Goal: Share content

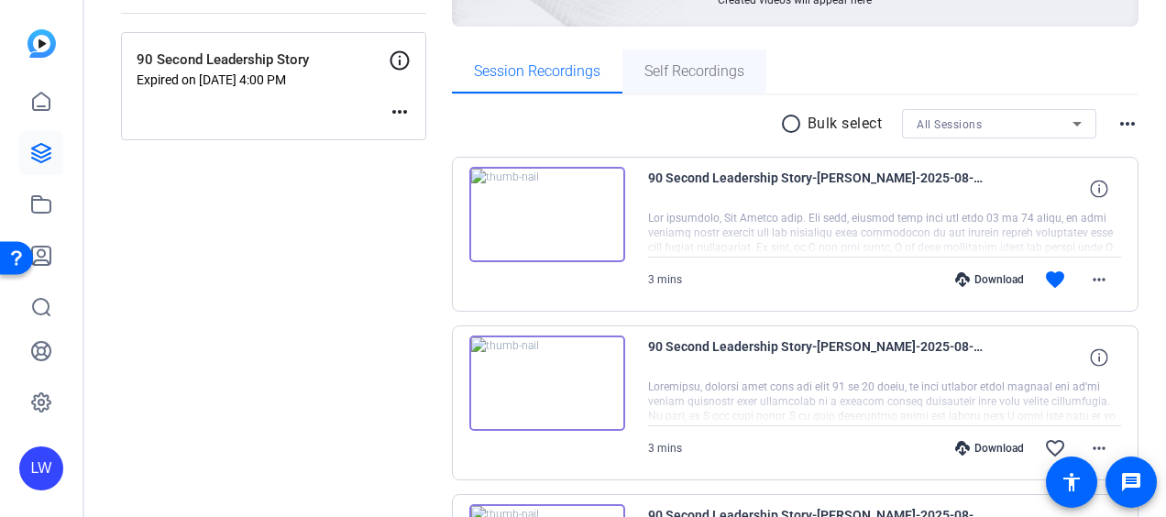
scroll to position [247, 0]
click at [1092, 280] on mat-icon "more_horiz" at bounding box center [1099, 279] width 22 height 22
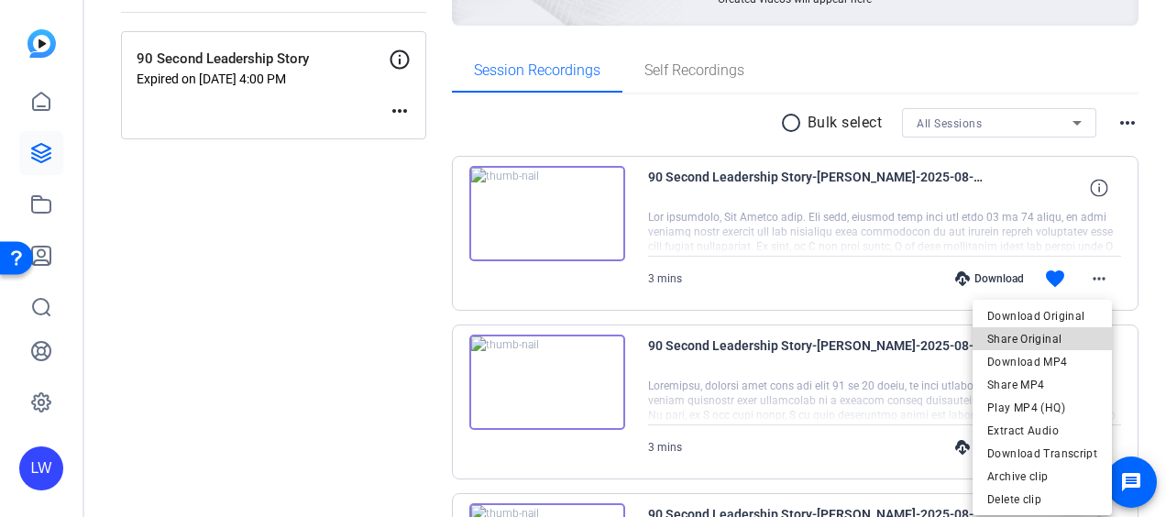
click at [1059, 345] on span "Share Original" at bounding box center [1042, 339] width 110 height 22
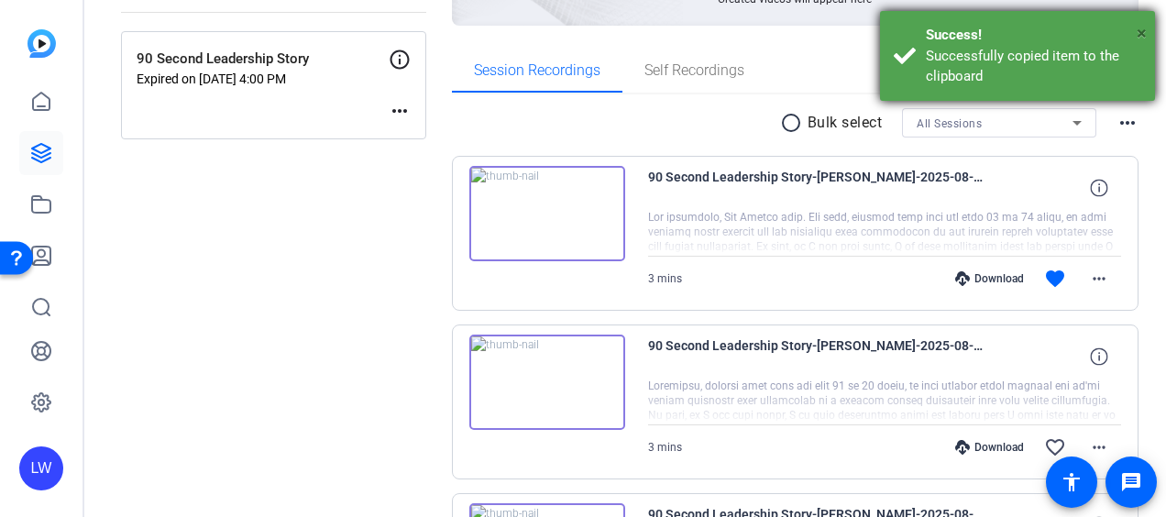
click at [1140, 33] on span "×" at bounding box center [1141, 33] width 10 height 22
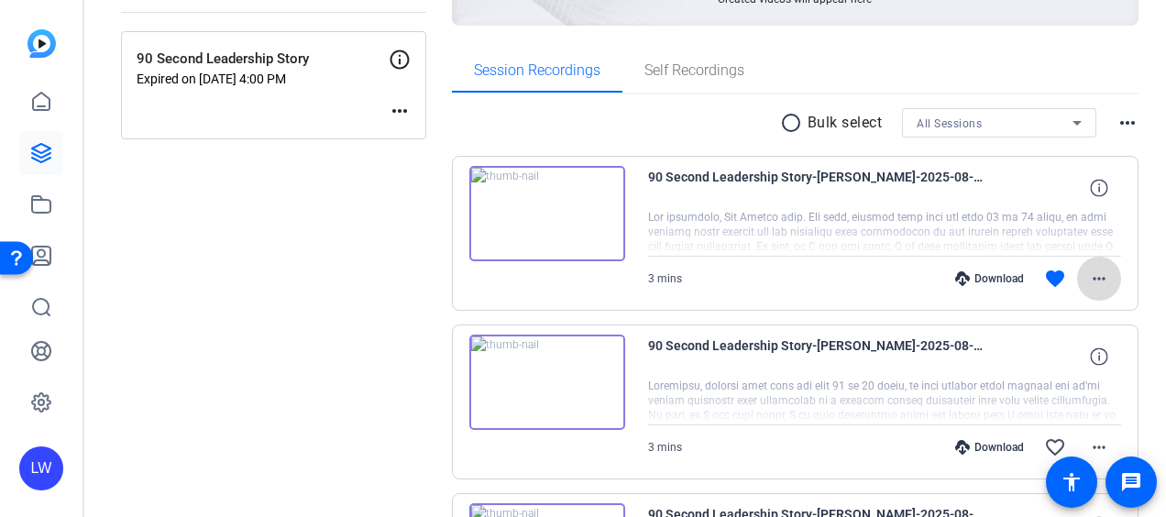
click at [1094, 262] on span at bounding box center [1099, 279] width 44 height 44
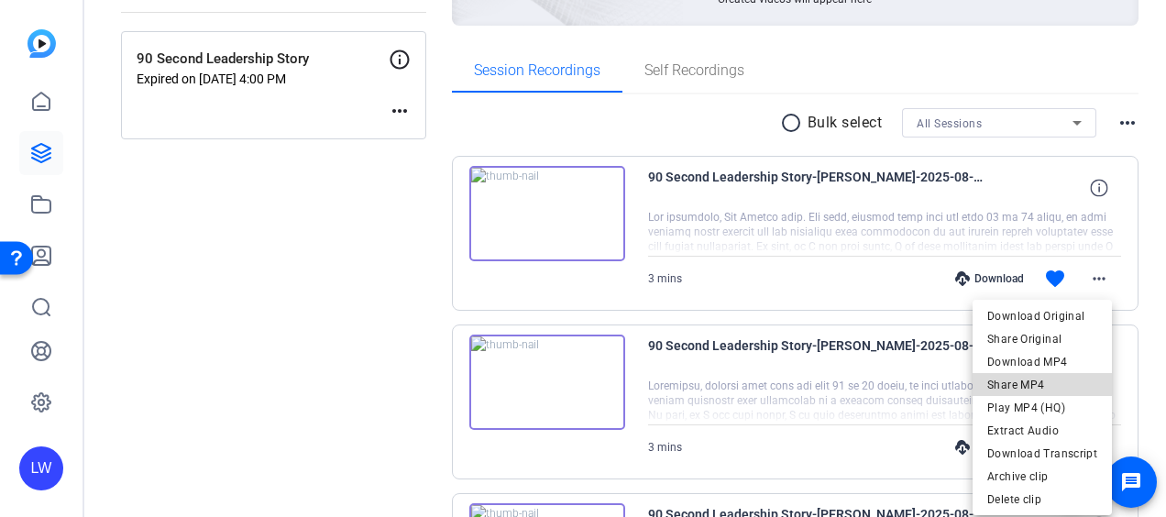
click at [1058, 376] on span "Share MP4" at bounding box center [1042, 385] width 110 height 22
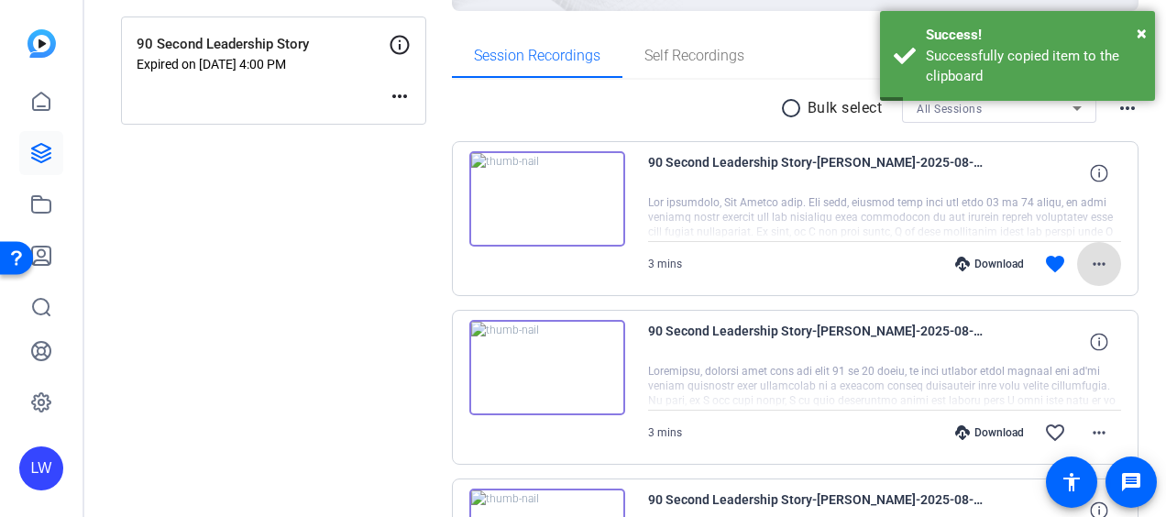
scroll to position [265, 0]
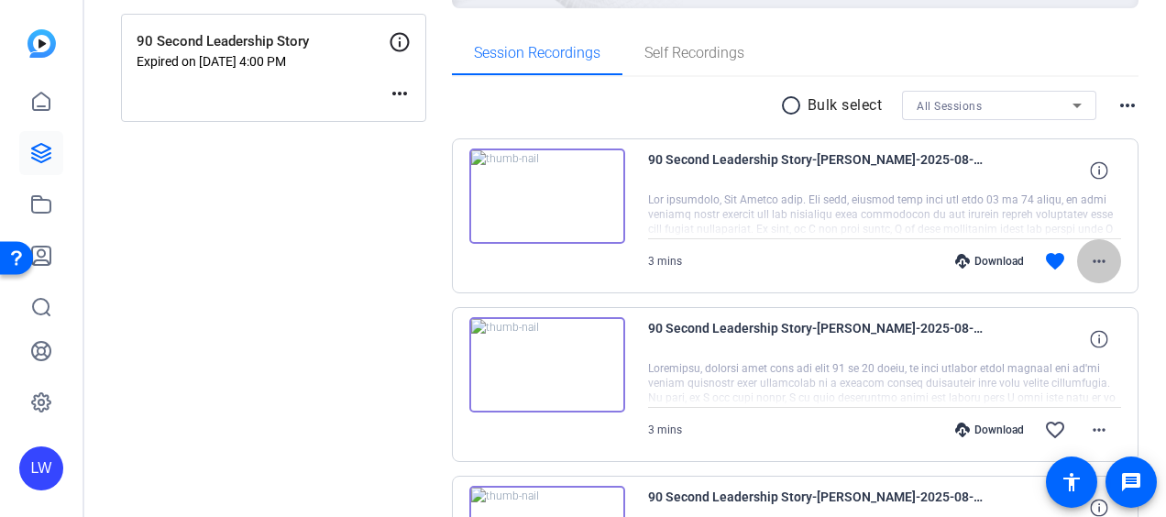
click at [1078, 257] on span at bounding box center [1099, 261] width 44 height 44
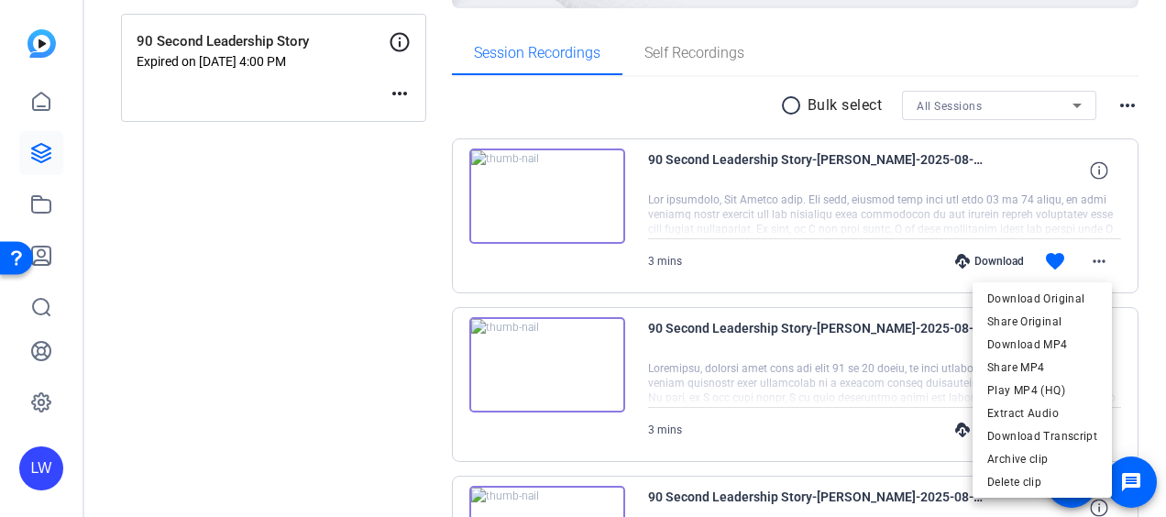
click at [303, 306] on div at bounding box center [583, 258] width 1166 height 517
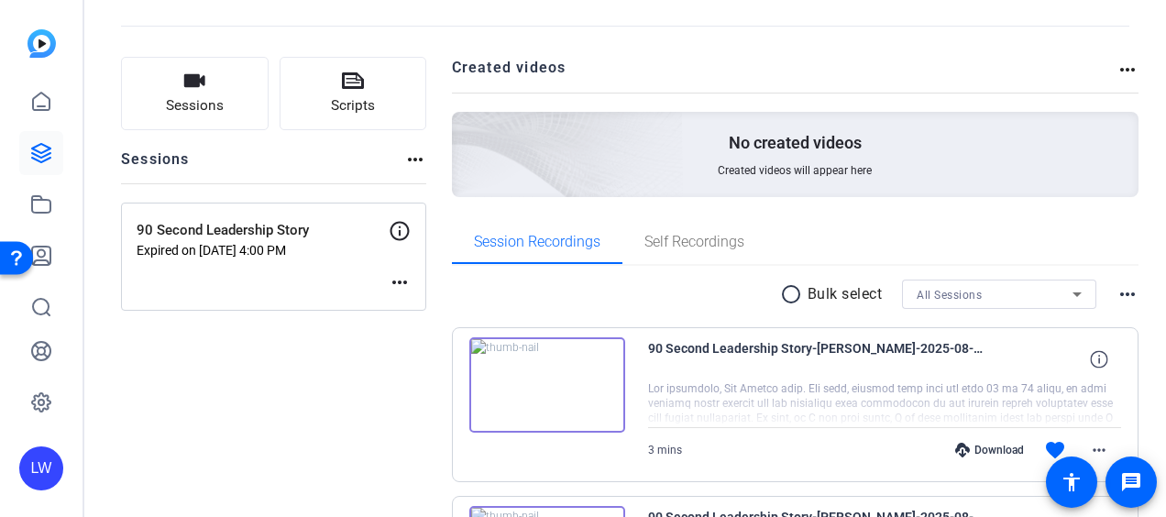
scroll to position [0, 0]
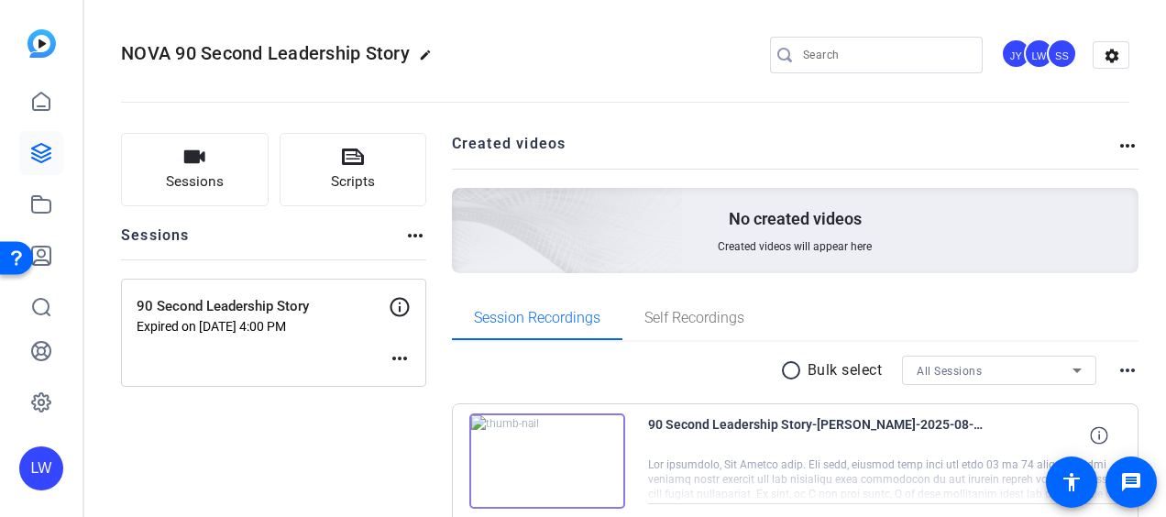
click at [1048, 57] on div "SS" at bounding box center [1062, 53] width 30 height 30
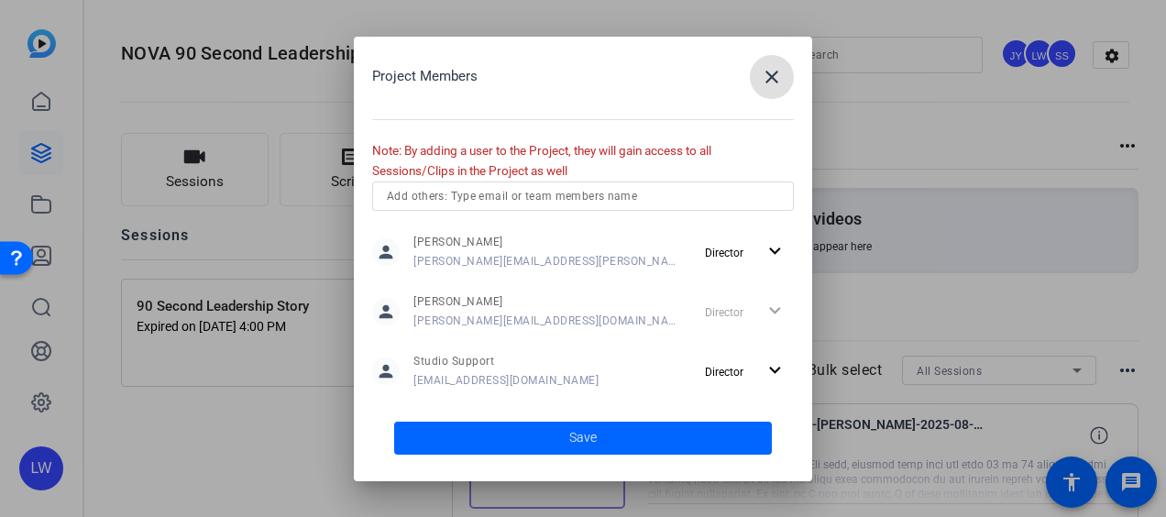
click at [522, 193] on input "text" at bounding box center [583, 196] width 392 height 22
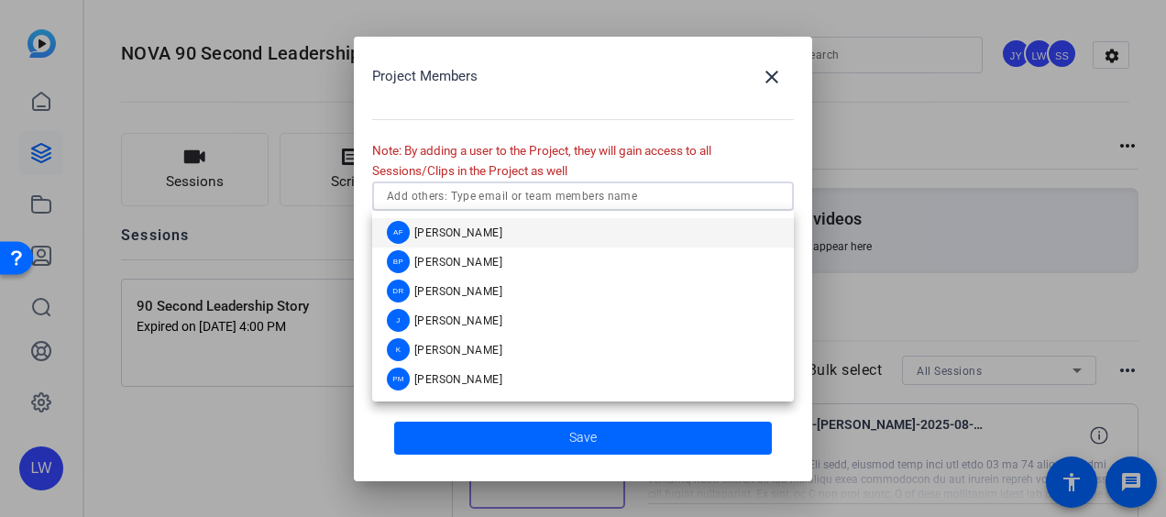
paste input "https://openreel-primary.s3.us-east-1.amazonaws.com/openreel-videos/jenna-young…"
type input "https://openreel-primary.s3.us-east-1.amazonaws.com/openreel-videos/jenna-young…"
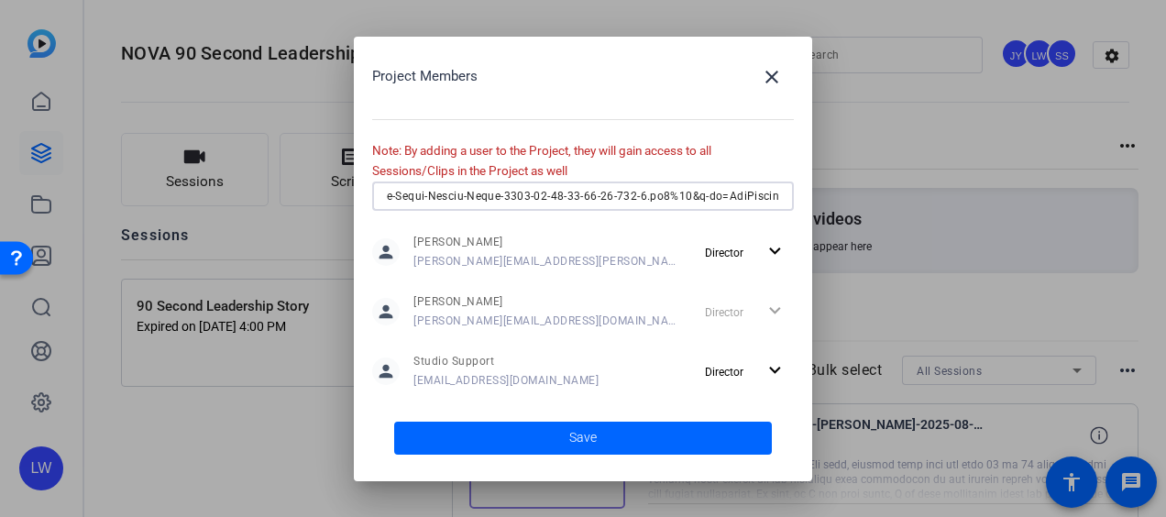
click at [522, 193] on input "text" at bounding box center [583, 196] width 392 height 22
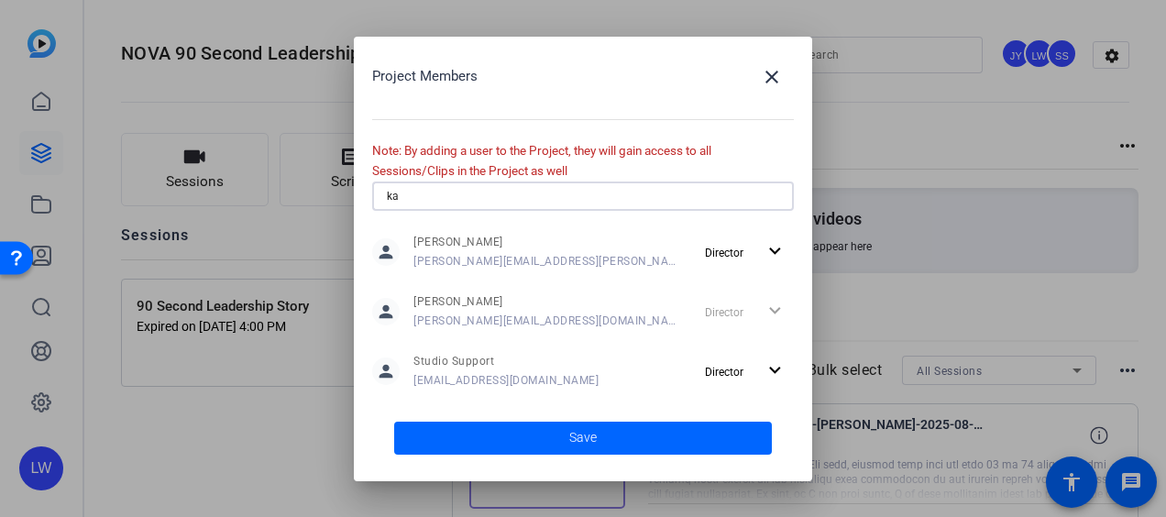
type input "k"
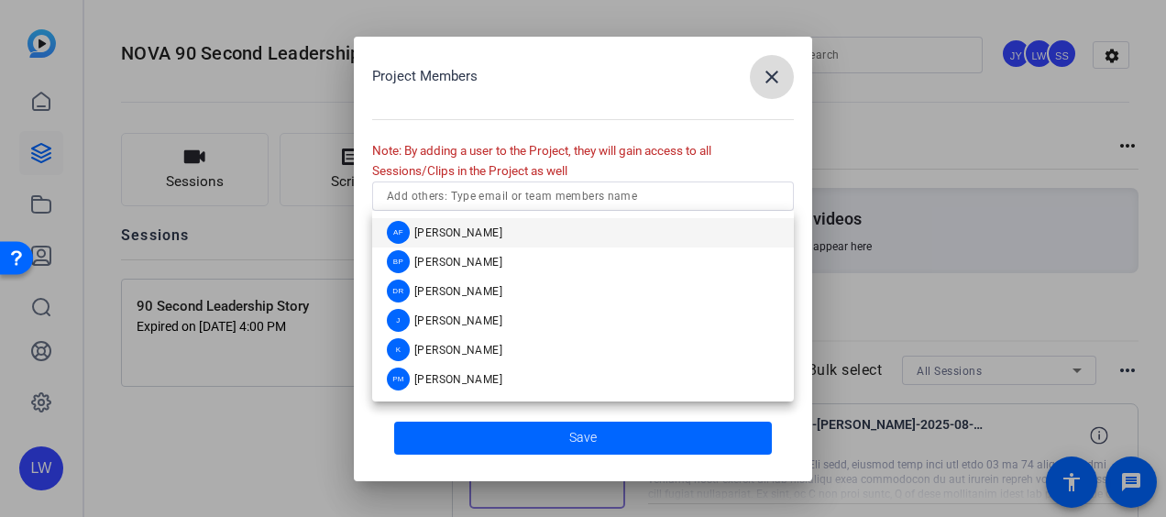
click at [769, 73] on mat-icon "close" at bounding box center [772, 77] width 22 height 22
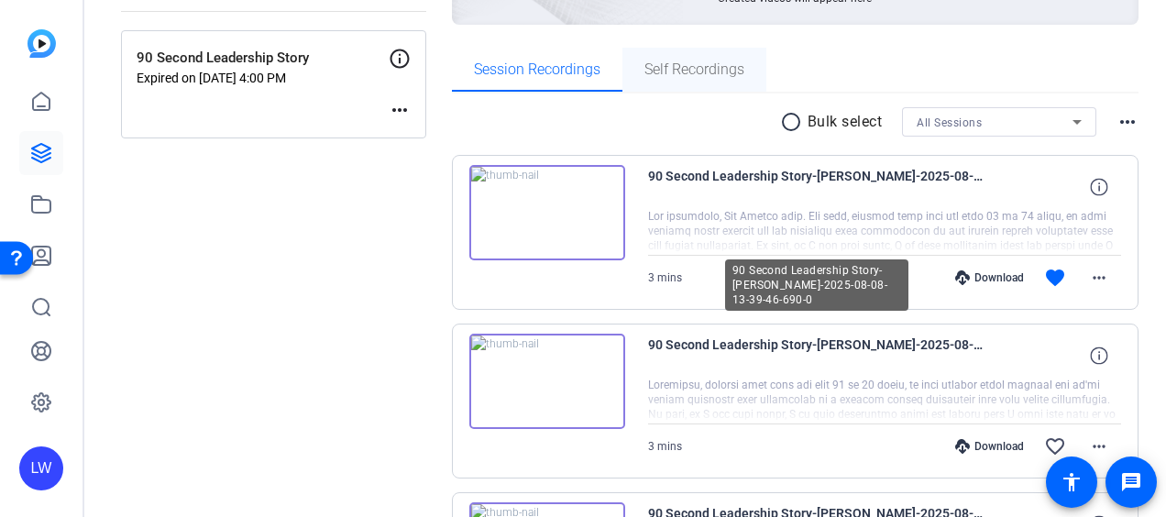
scroll to position [249, 0]
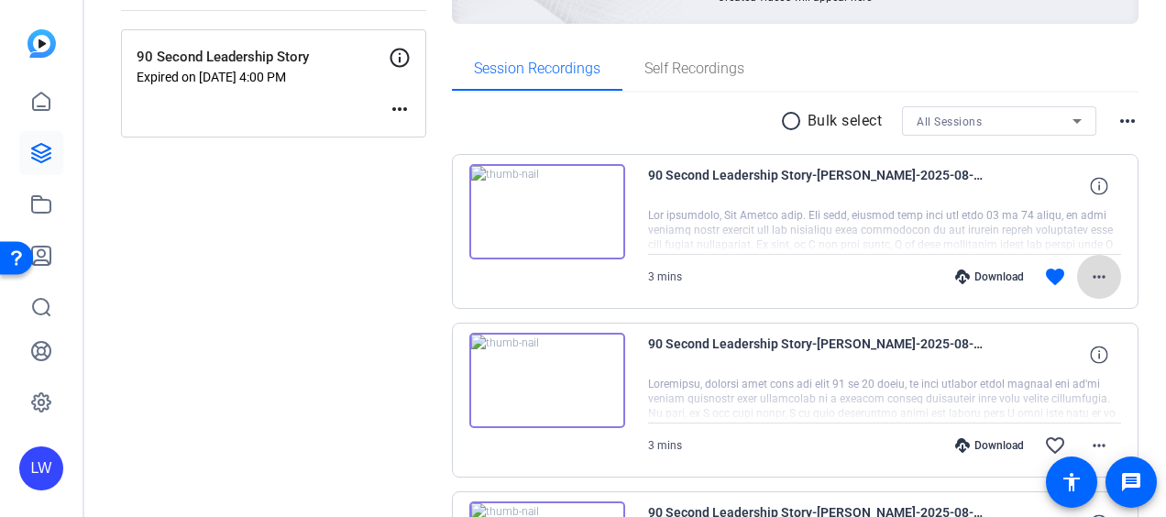
click at [1092, 279] on mat-icon "more_horiz" at bounding box center [1099, 277] width 22 height 22
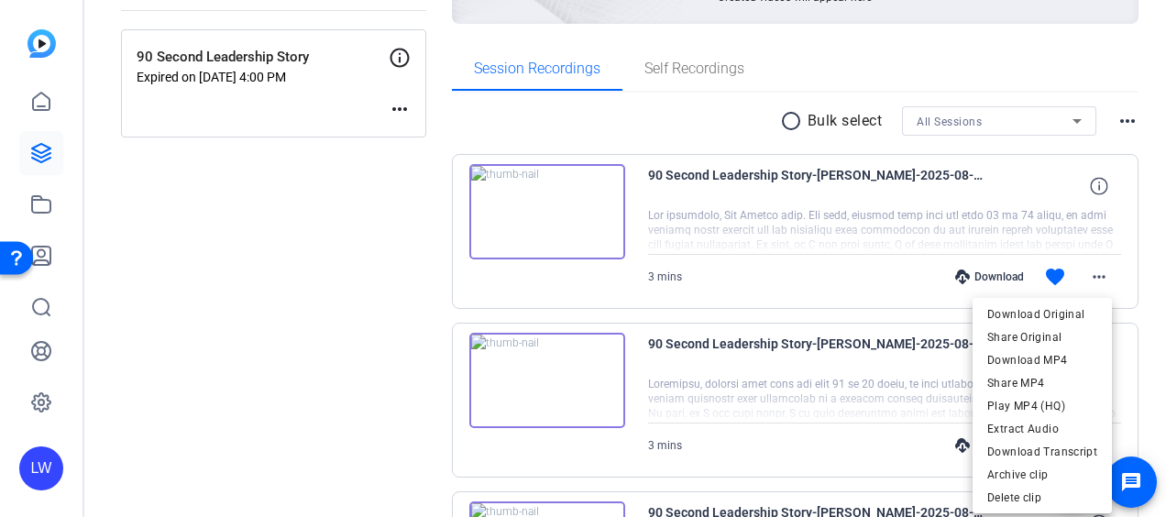
click at [348, 277] on div at bounding box center [583, 258] width 1166 height 517
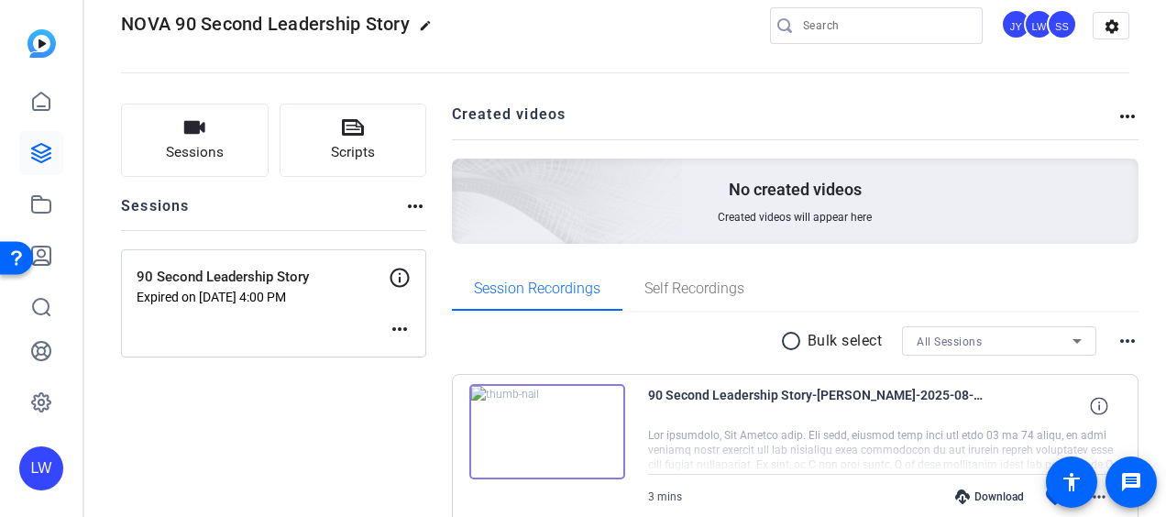
scroll to position [0, 0]
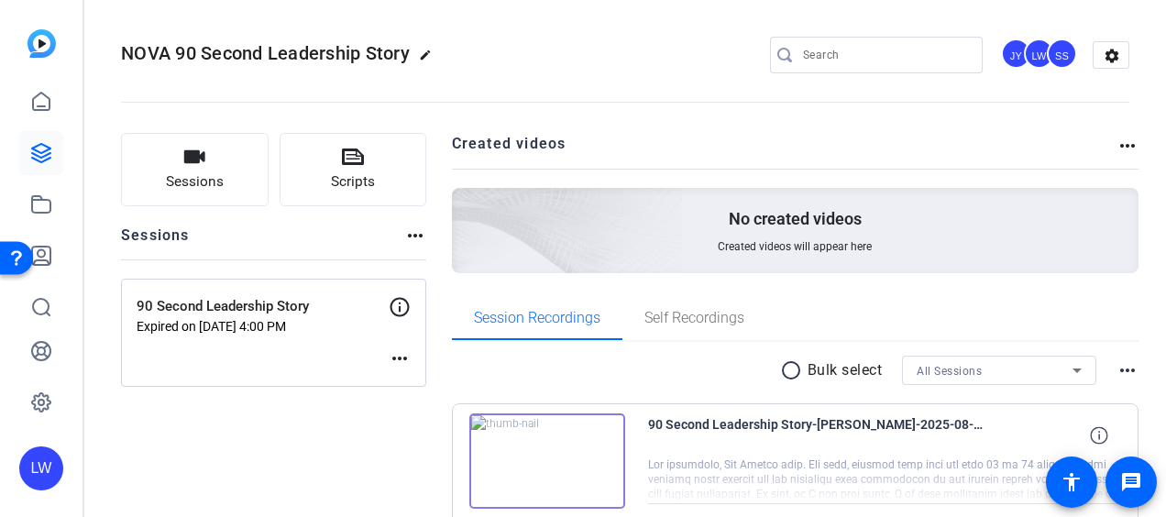
click at [1037, 51] on div "LW" at bounding box center [1039, 53] width 30 height 30
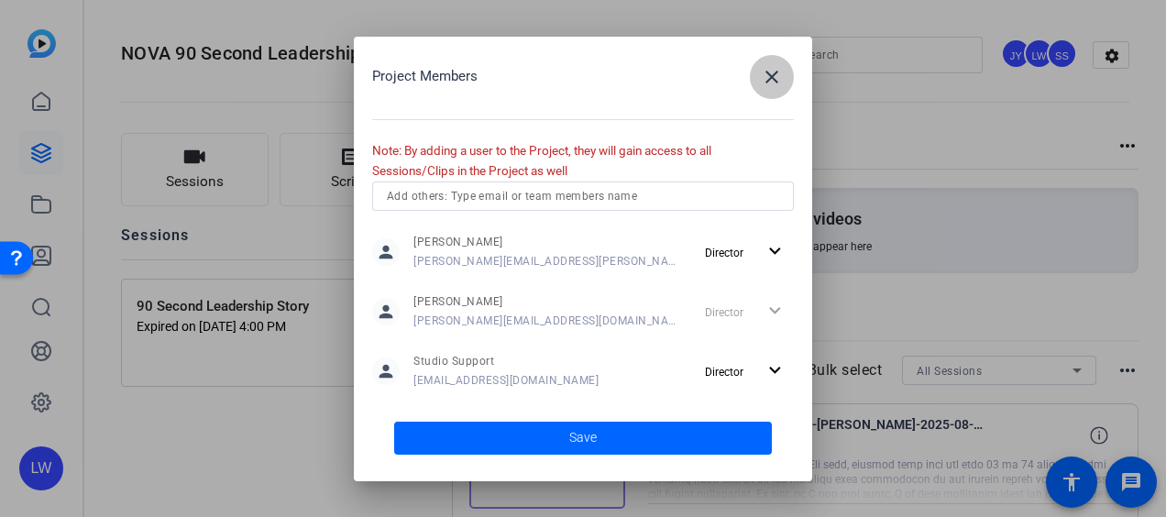
click at [778, 80] on mat-icon "close" at bounding box center [772, 77] width 22 height 22
